Goal: Check status: Check status

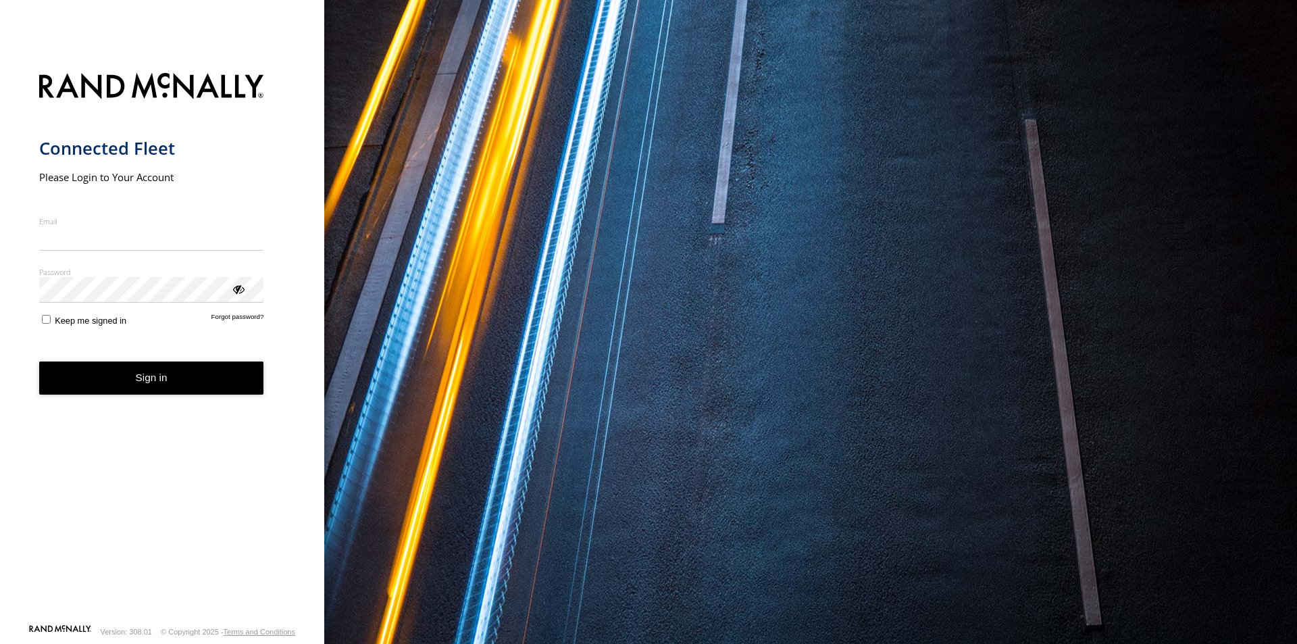
type input "**********"
click at [149, 389] on button "Sign in" at bounding box center [151, 377] width 225 height 33
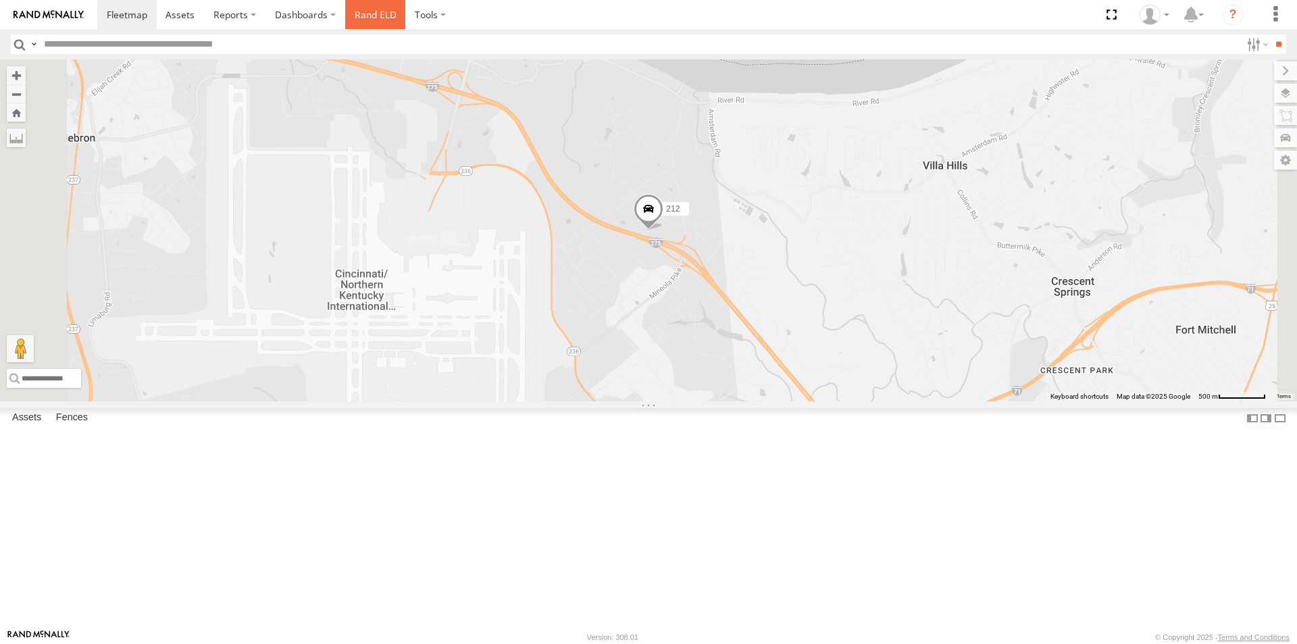
click at [375, 2] on link "Rand ELD" at bounding box center [375, 14] width 61 height 29
click at [0, 0] on div "All Assets" at bounding box center [0, 0] width 0 height 0
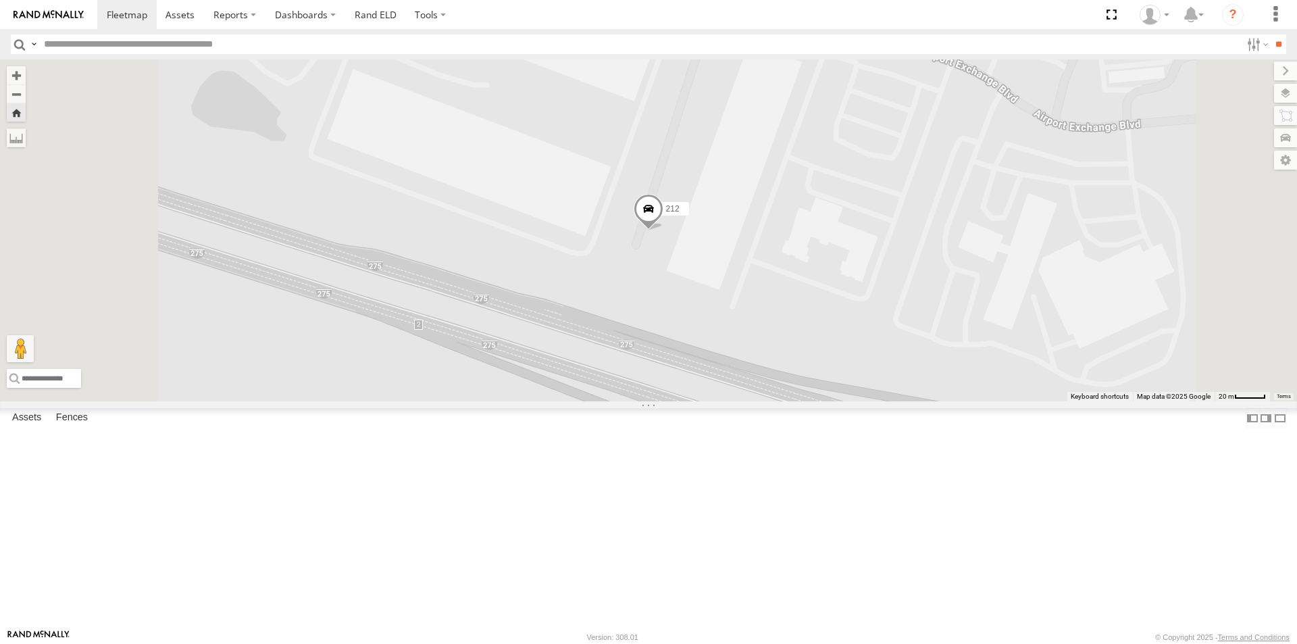
click at [664, 230] on span at bounding box center [649, 212] width 30 height 36
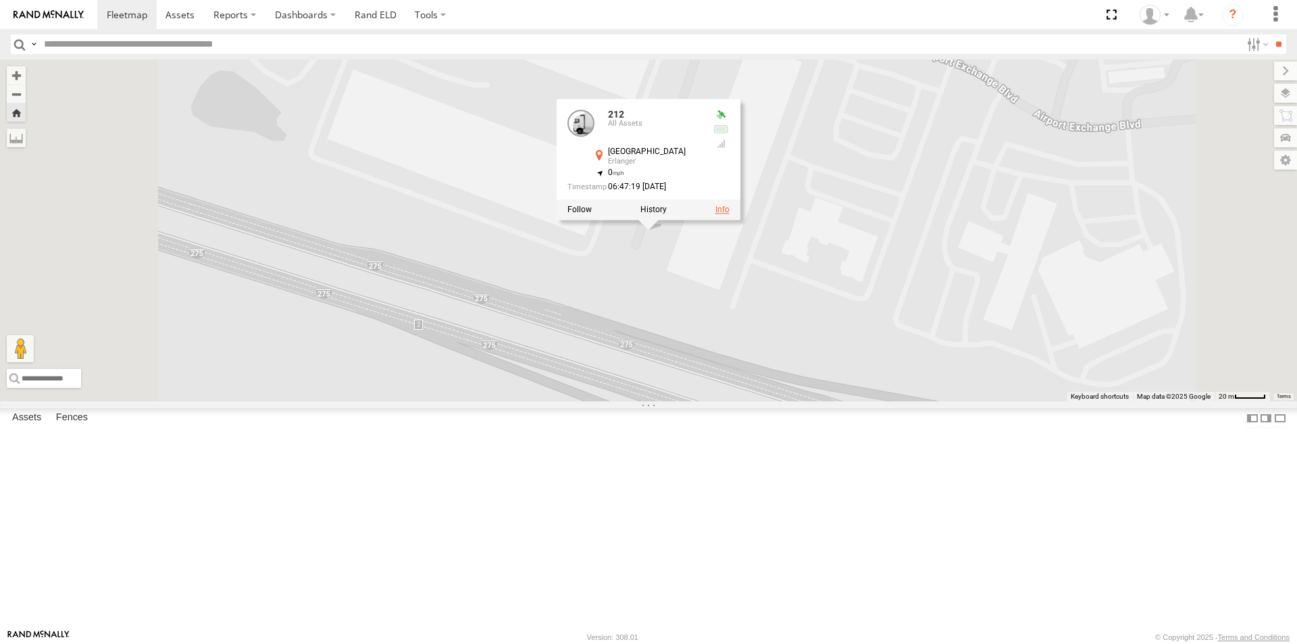
click at [730, 215] on link at bounding box center [723, 209] width 14 height 9
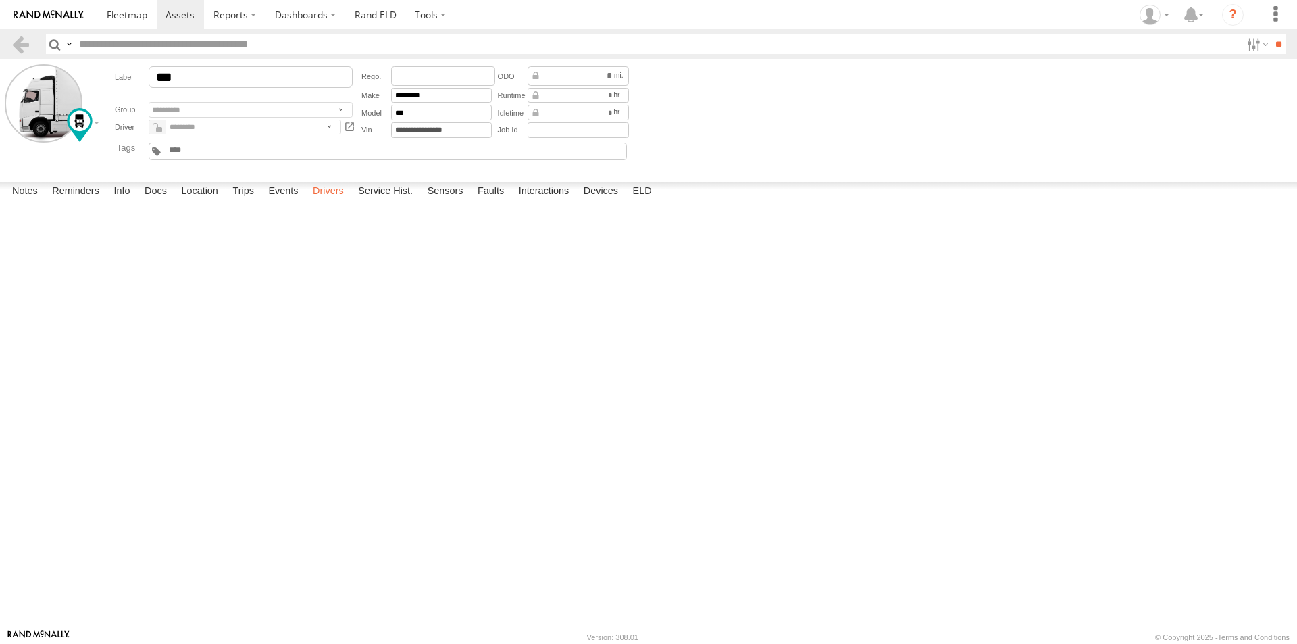
click at [332, 201] on label "Drivers" at bounding box center [328, 191] width 45 height 19
click at [112, 15] on span at bounding box center [127, 14] width 41 height 13
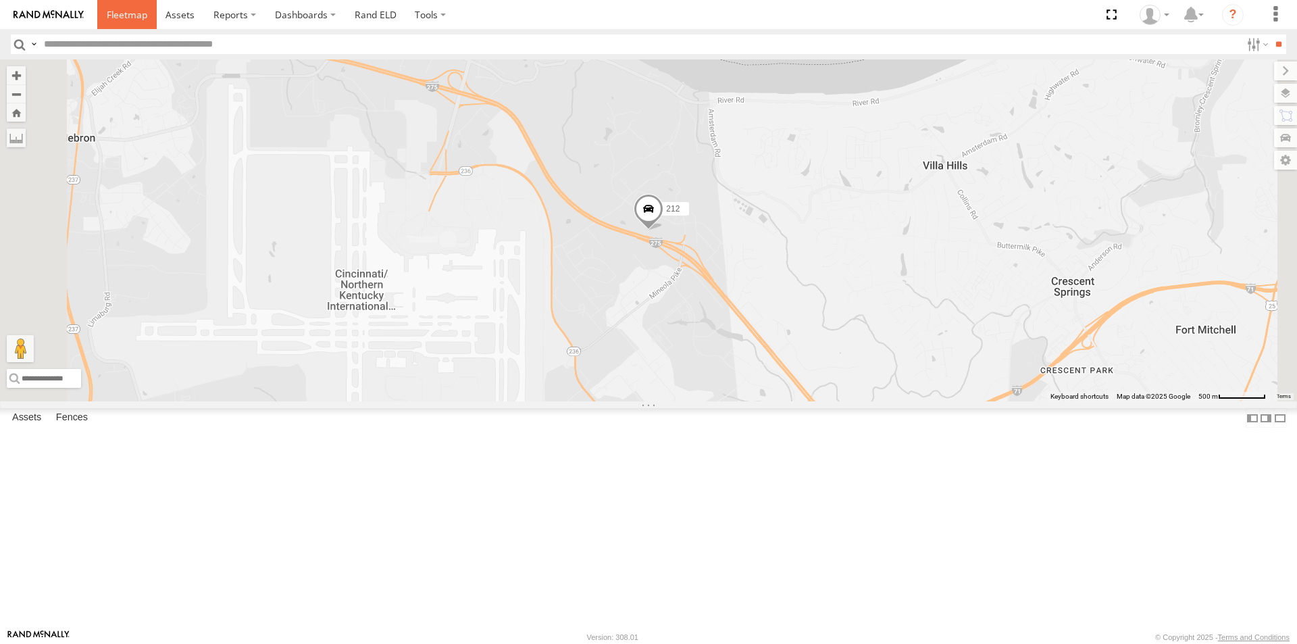
click at [112, 14] on span at bounding box center [127, 14] width 41 height 13
click at [118, 18] on span at bounding box center [127, 14] width 41 height 13
